Goal: Task Accomplishment & Management: Manage account settings

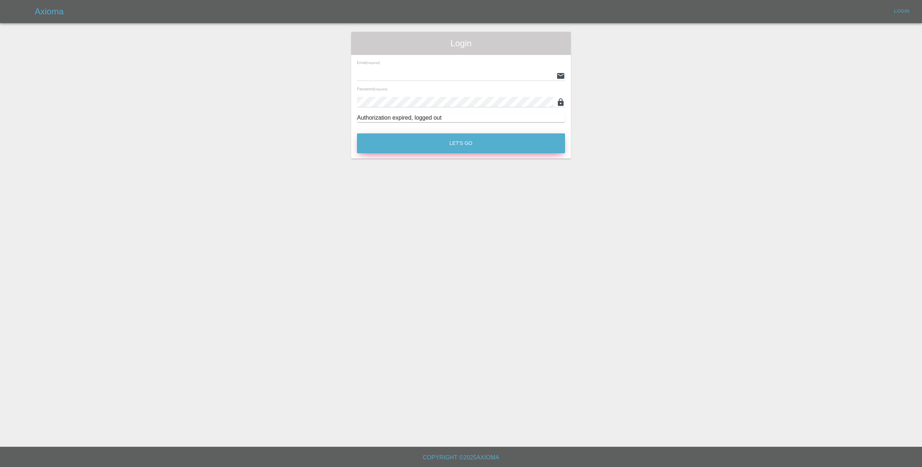
type input "[EMAIL_ADDRESS][DOMAIN_NAME]"
click at [468, 146] on button "Let's Go" at bounding box center [461, 143] width 208 height 20
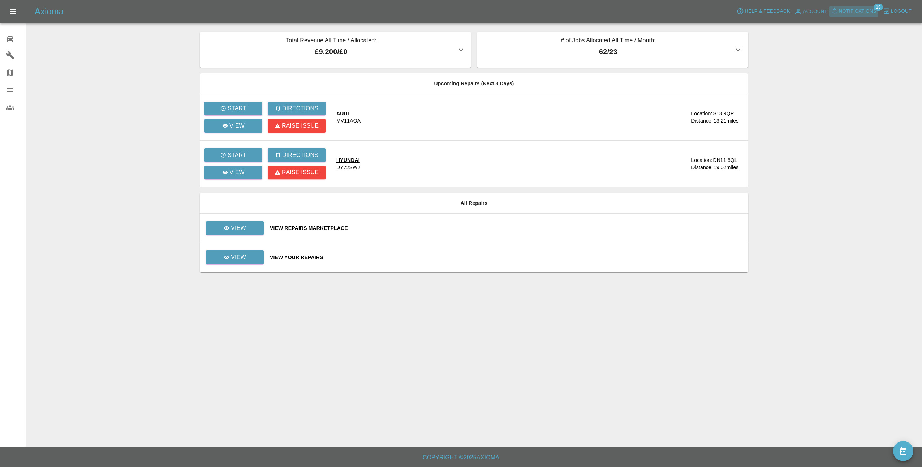
click at [868, 10] on span "Notifications" at bounding box center [858, 11] width 38 height 8
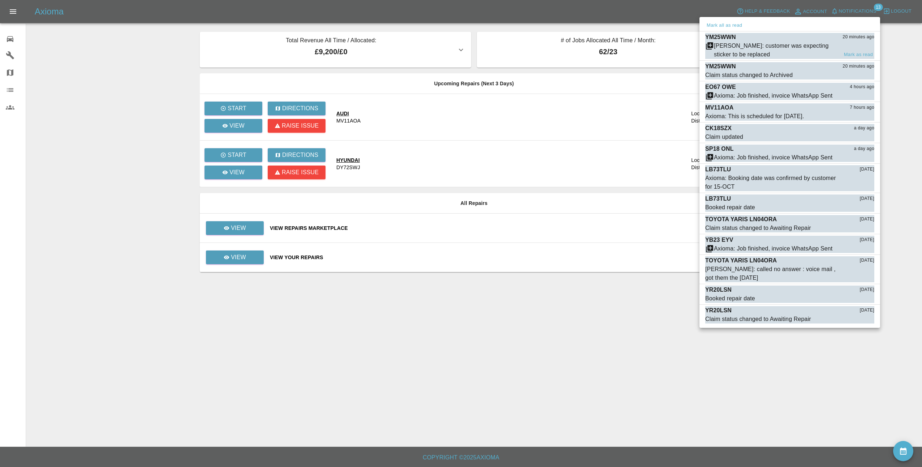
click at [826, 47] on div "Carl Ainsworth: customer was expecting sticker to be replaced" at bounding box center [776, 50] width 124 height 17
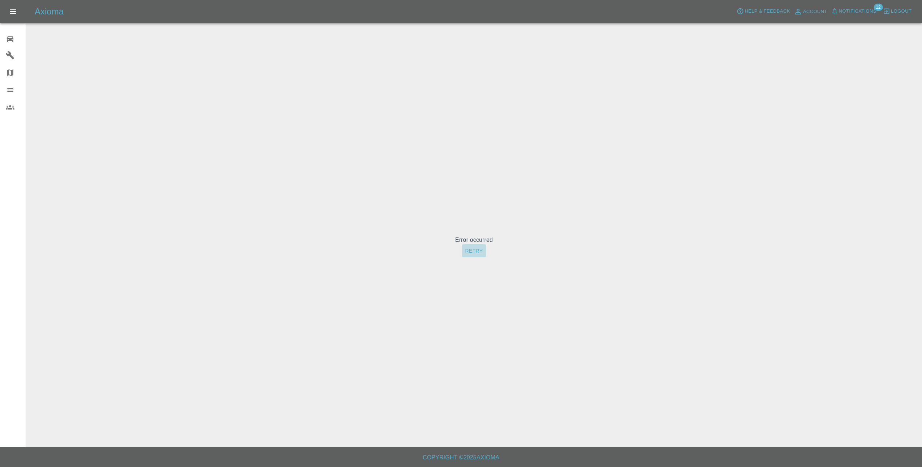
click at [472, 251] on button "Retry" at bounding box center [473, 250] width 23 height 13
click at [865, 10] on span "Notifications" at bounding box center [858, 11] width 38 height 8
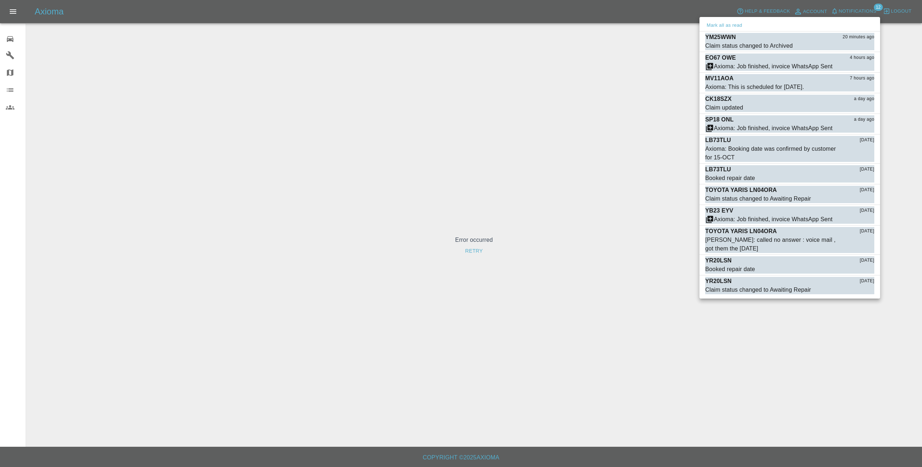
click at [546, 143] on div at bounding box center [461, 233] width 922 height 467
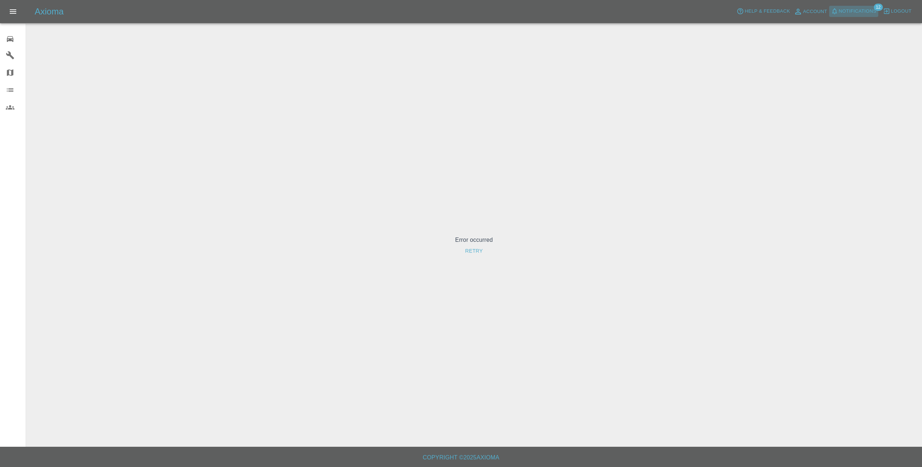
click at [870, 8] on span "Notifications" at bounding box center [858, 11] width 38 height 8
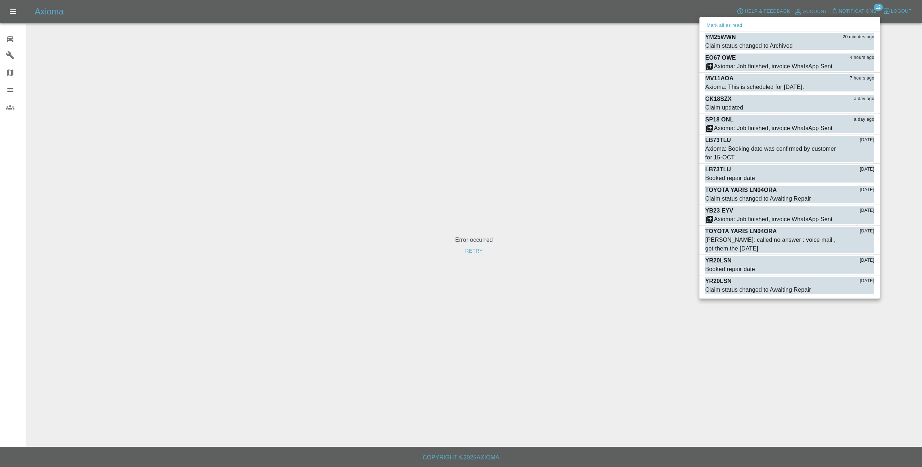
click at [870, 8] on div at bounding box center [461, 233] width 922 height 467
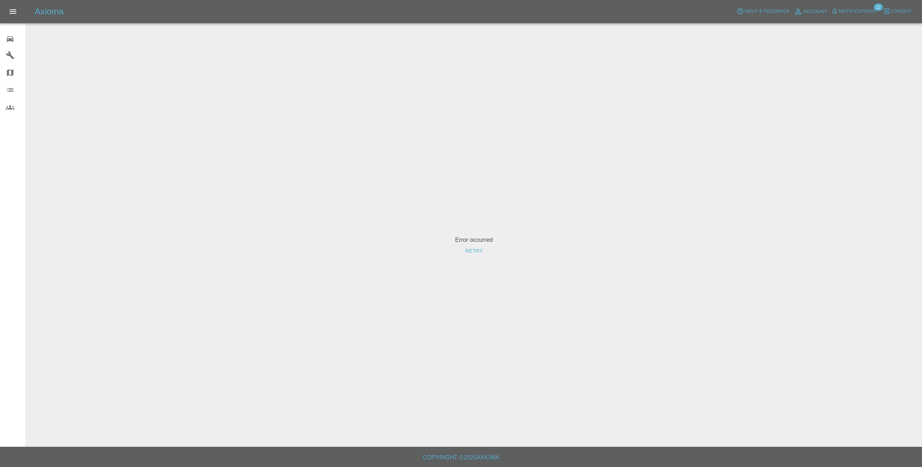
click at [10, 40] on icon at bounding box center [10, 39] width 7 height 6
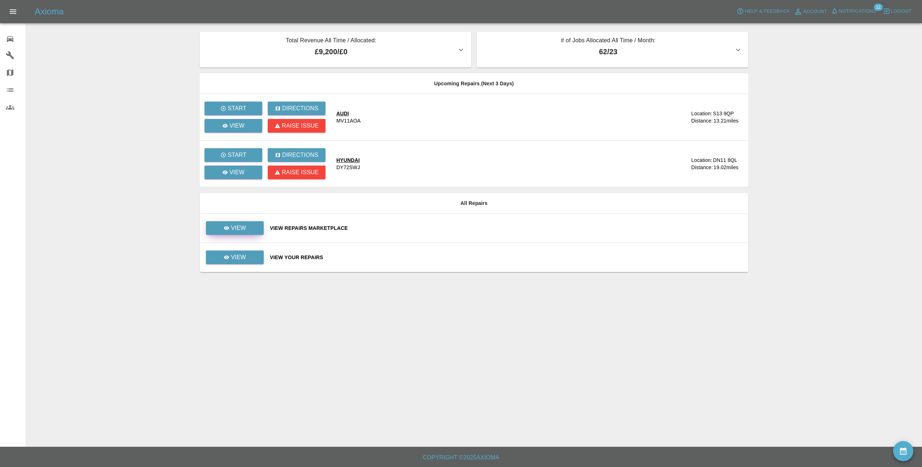
click at [240, 227] on p "View" at bounding box center [238, 228] width 15 height 9
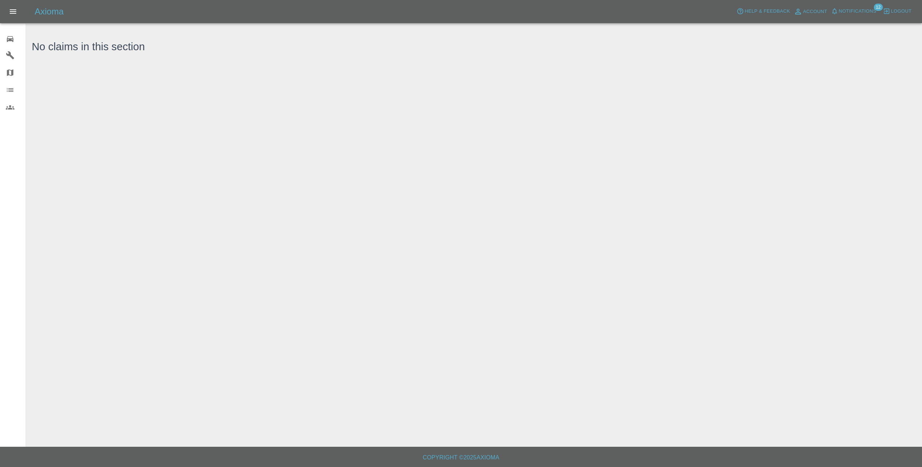
click at [9, 42] on icon at bounding box center [10, 39] width 9 height 9
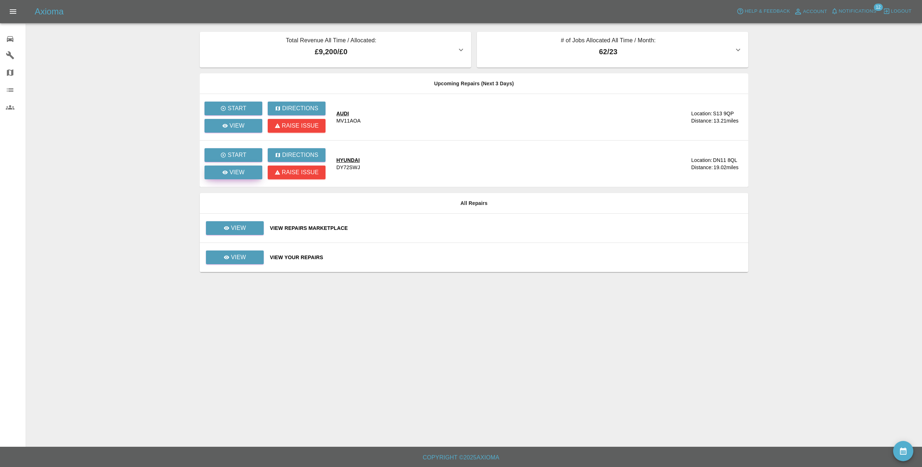
click at [245, 170] on link "View" at bounding box center [234, 173] width 58 height 14
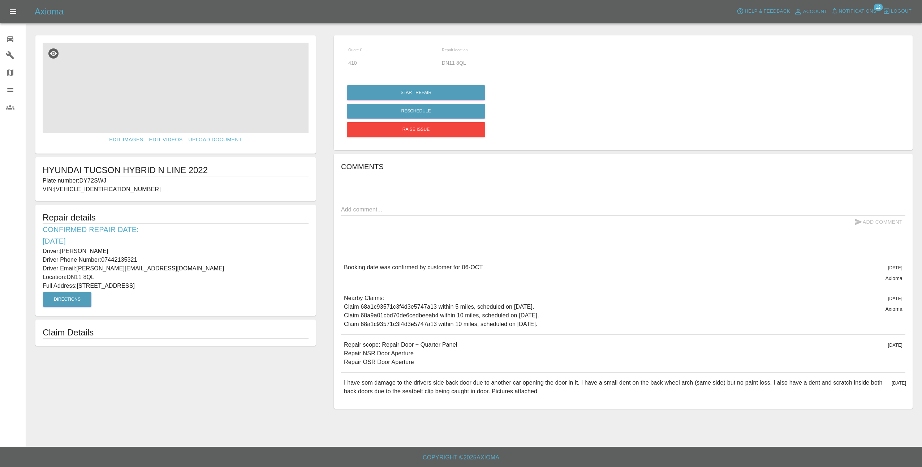
click at [196, 95] on img at bounding box center [176, 88] width 266 height 90
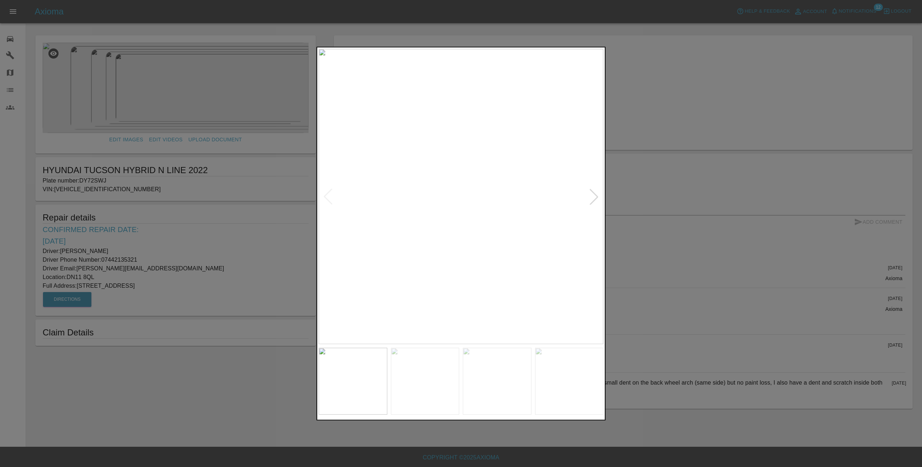
click at [597, 197] on div at bounding box center [594, 197] width 16 height 16
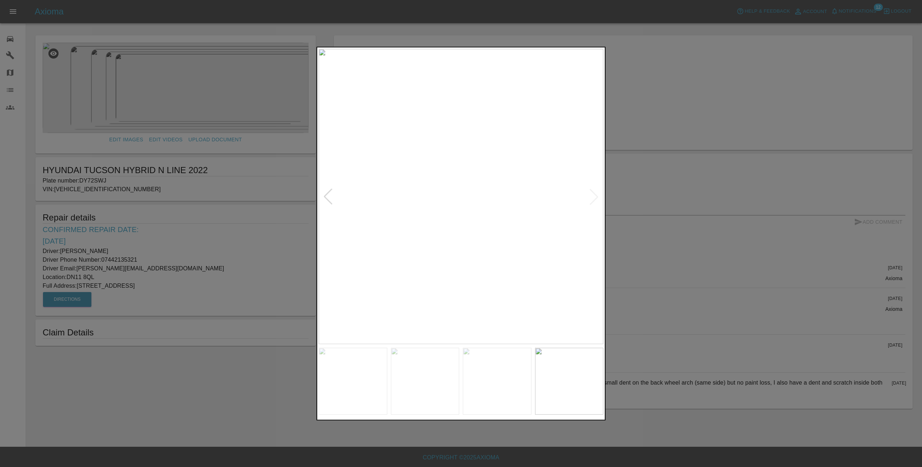
click at [649, 205] on div at bounding box center [461, 233] width 922 height 467
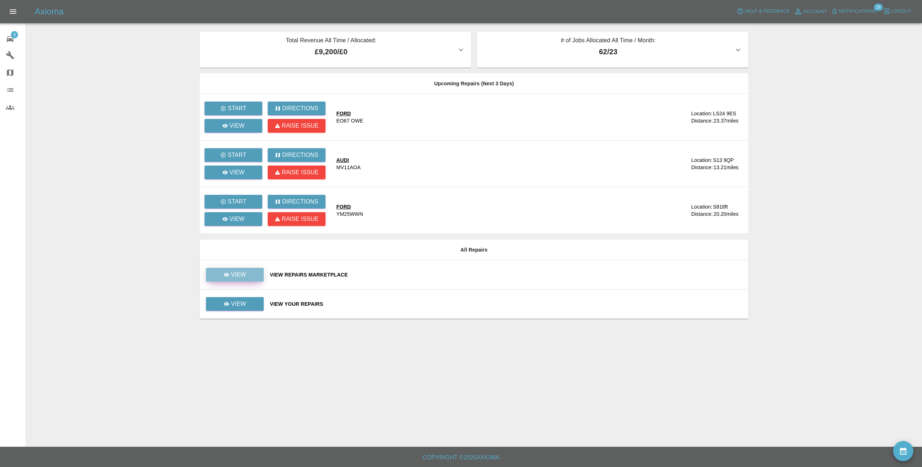
click at [238, 272] on p "View" at bounding box center [238, 274] width 15 height 9
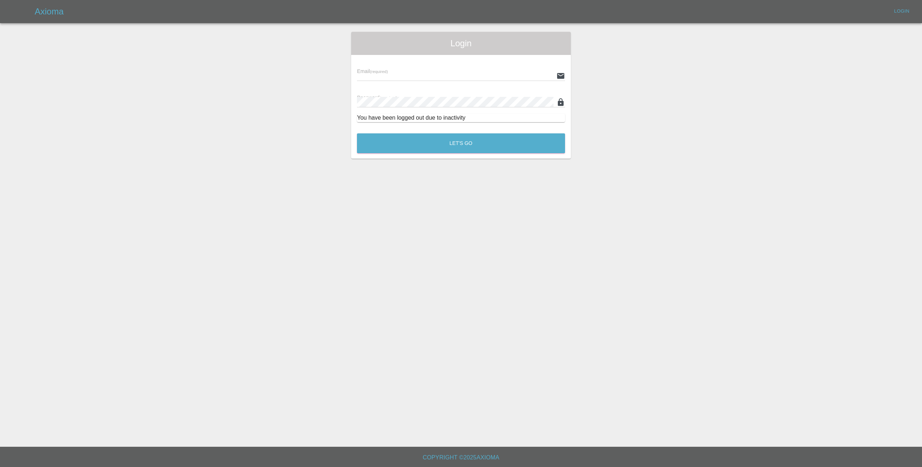
type input "[EMAIL_ADDRESS][DOMAIN_NAME]"
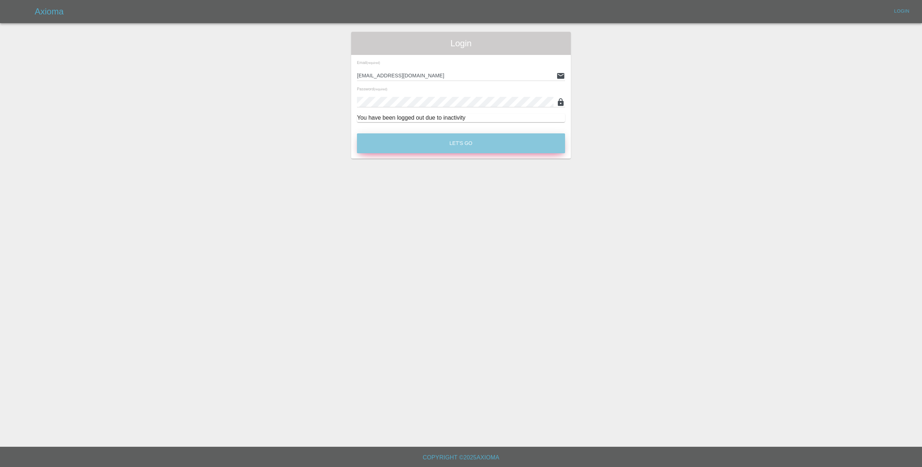
click at [407, 143] on button "Let's Go" at bounding box center [461, 143] width 208 height 20
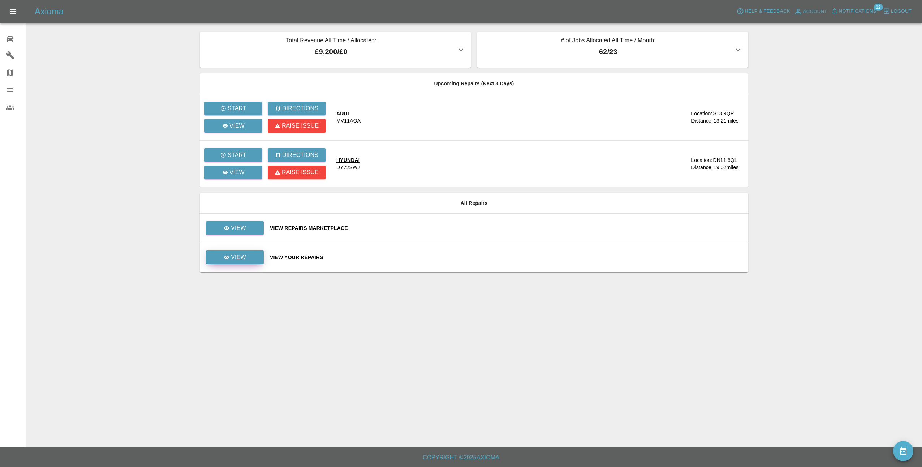
click at [231, 260] on p "View" at bounding box center [238, 257] width 15 height 9
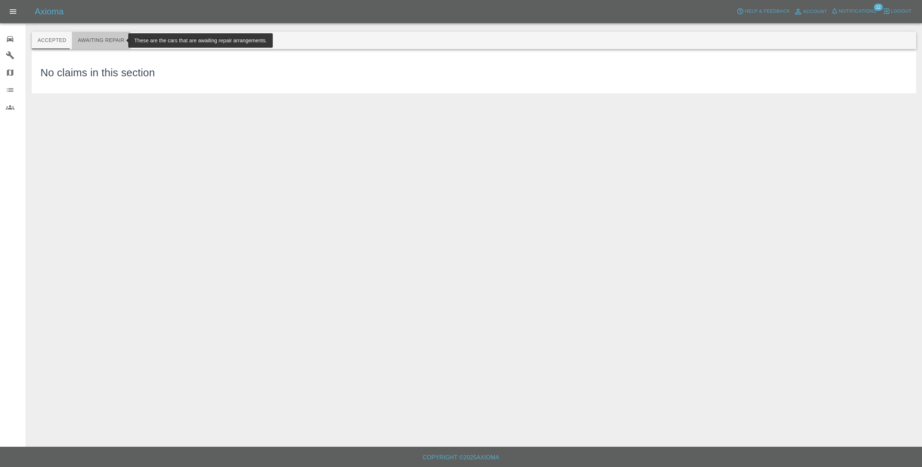
click at [117, 40] on button "Awaiting Repair" at bounding box center [101, 40] width 58 height 17
